Goal: Information Seeking & Learning: Learn about a topic

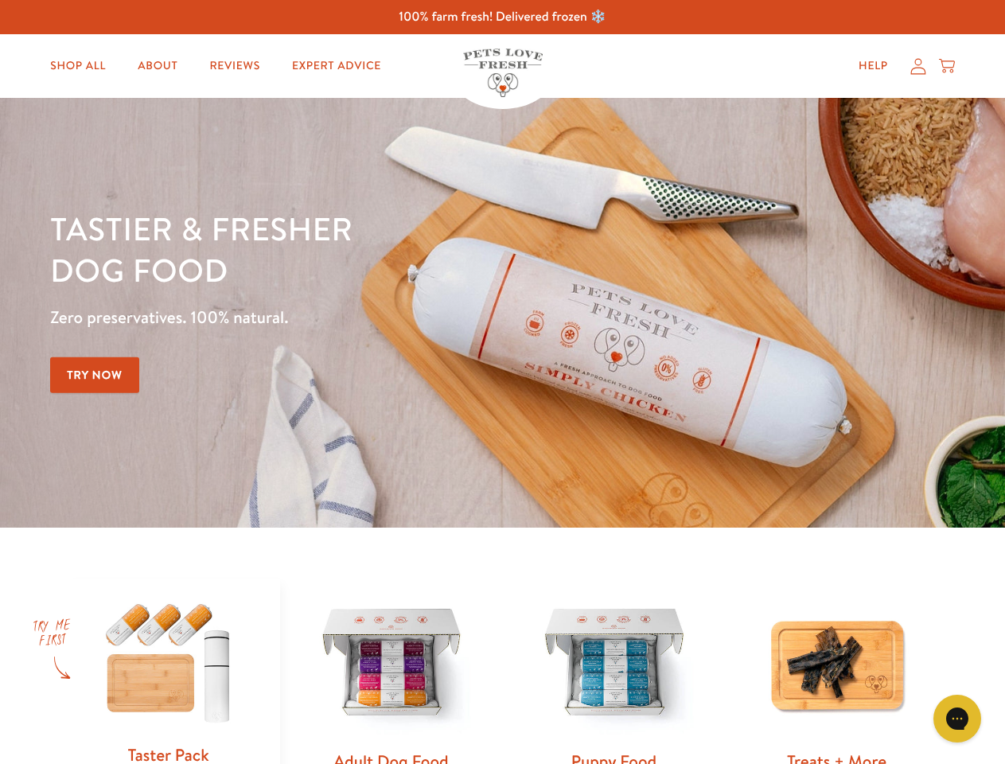
click at [502, 382] on div "Tastier & fresher dog food Zero preservatives. 100% natural. Try Now" at bounding box center [351, 313] width 603 height 210
click at [958, 719] on icon "Gorgias live chat" at bounding box center [957, 718] width 15 height 15
